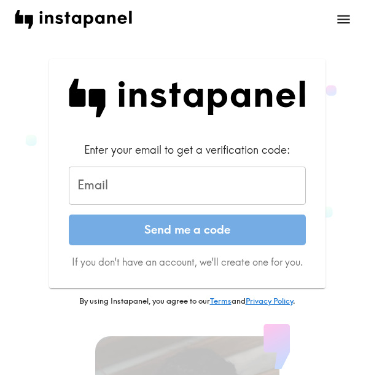
click at [157, 170] on input "Email" at bounding box center [187, 186] width 237 height 38
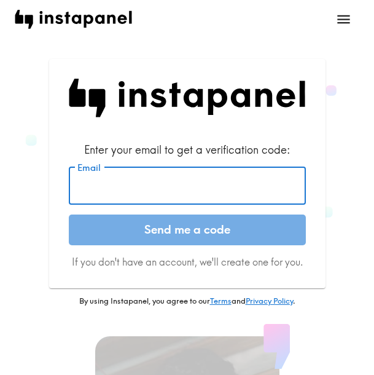
paste input "[EMAIL_ADDRESS][DOMAIN_NAME]"
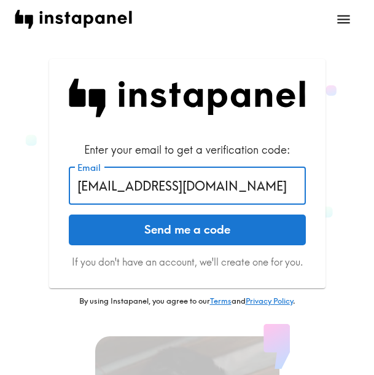
type input "[EMAIL_ADDRESS][DOMAIN_NAME]"
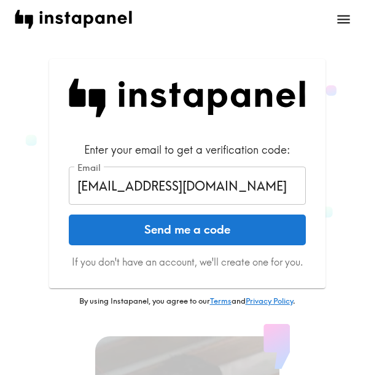
click at [342, 221] on div "Enter your email to get a verification code: Email [EMAIL_ADDRESS][DOMAIN_NAME]…" at bounding box center [187, 183] width 345 height 248
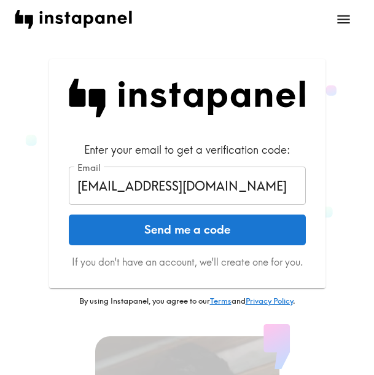
click at [262, 232] on button "Send me a code" at bounding box center [187, 229] width 237 height 31
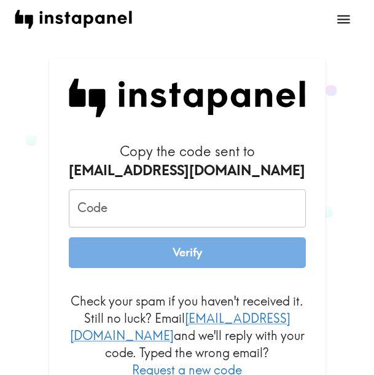
click at [237, 211] on input "Code" at bounding box center [187, 208] width 237 height 38
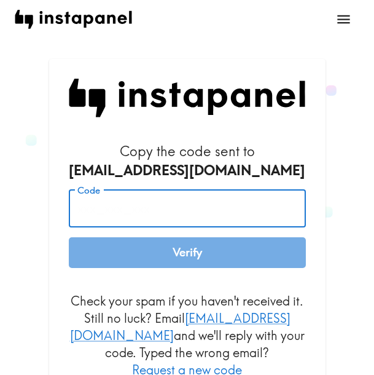
paste input "gTU_pna_6ig"
type input "gTU_pna_6ig"
click at [218, 256] on button "Verify" at bounding box center [187, 252] width 237 height 31
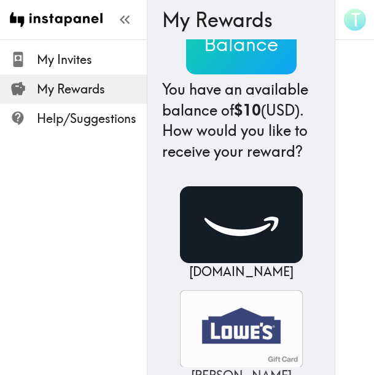
scroll to position [123, 0]
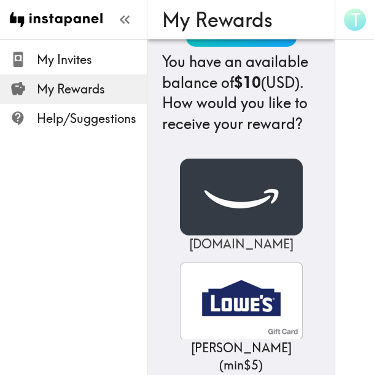
click at [256, 229] on img at bounding box center [241, 197] width 123 height 77
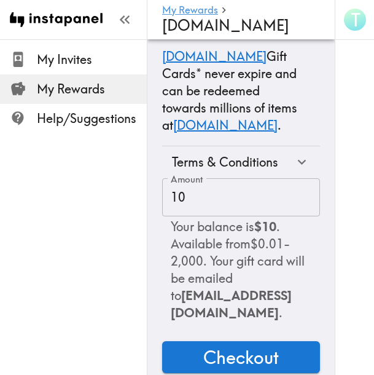
scroll to position [168, 0]
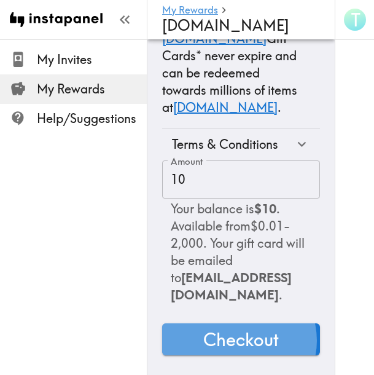
drag, startPoint x: 238, startPoint y: 331, endPoint x: 286, endPoint y: 323, distance: 48.5
click at [238, 331] on span "Checkout" at bounding box center [241, 339] width 76 height 25
